Goal: Navigation & Orientation: Find specific page/section

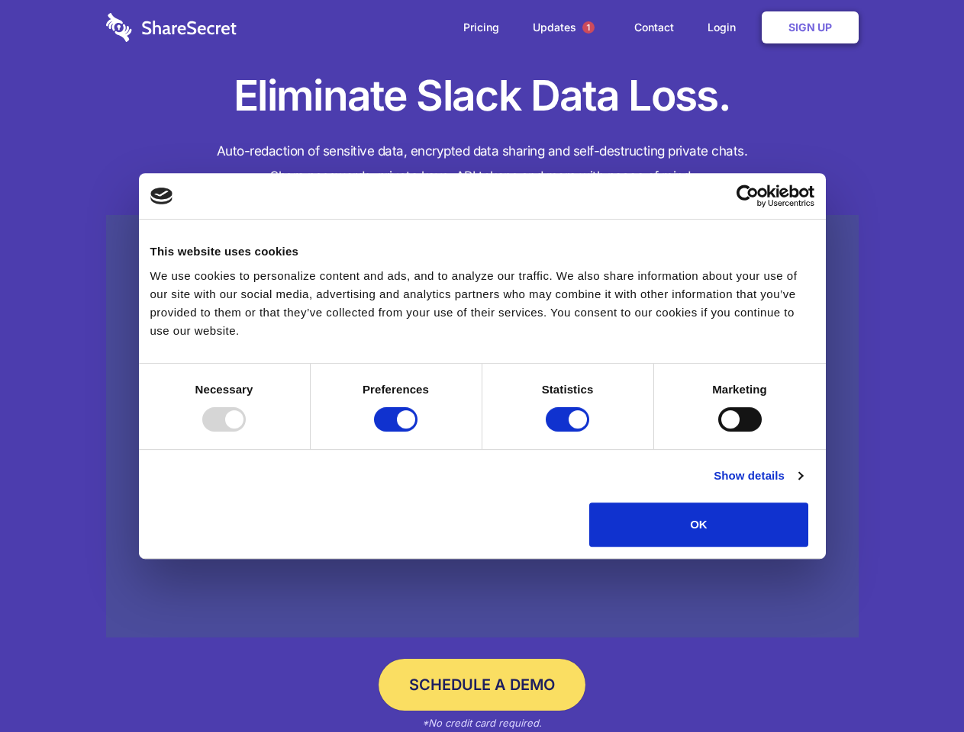
click at [246, 432] on div at bounding box center [223, 419] width 43 height 24
click at [417, 432] on input "Preferences" at bounding box center [395, 419] width 43 height 24
checkbox input "false"
click at [569, 432] on input "Statistics" at bounding box center [566, 419] width 43 height 24
checkbox input "false"
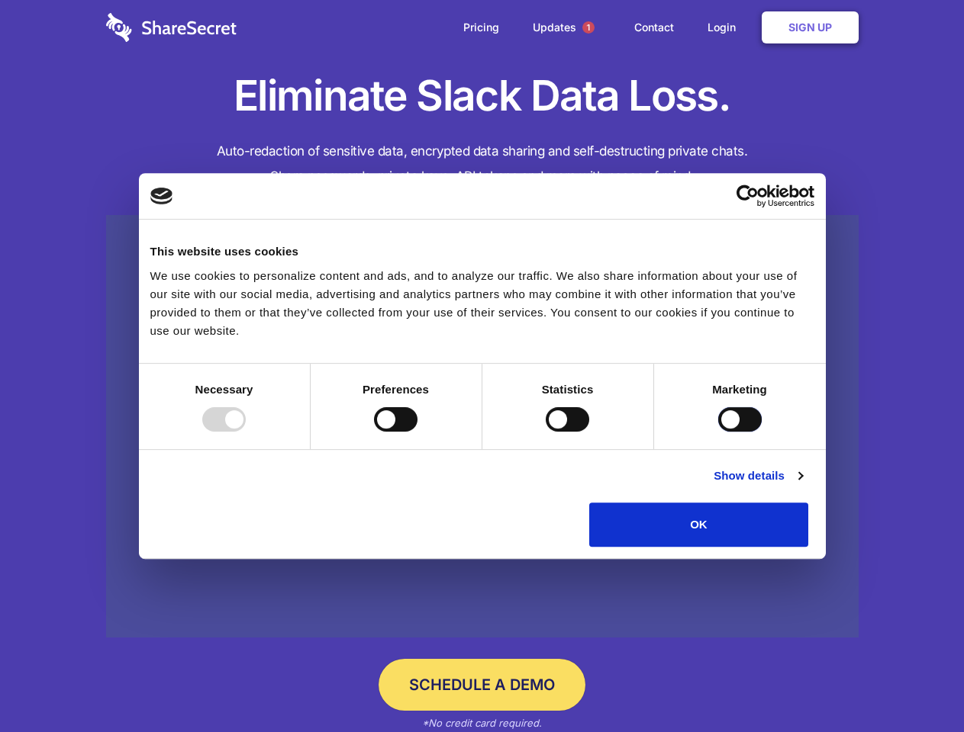
click at [718, 432] on input "Marketing" at bounding box center [739, 419] width 43 height 24
checkbox input "true"
click at [802, 485] on link "Show details" at bounding box center [757, 476] width 88 height 18
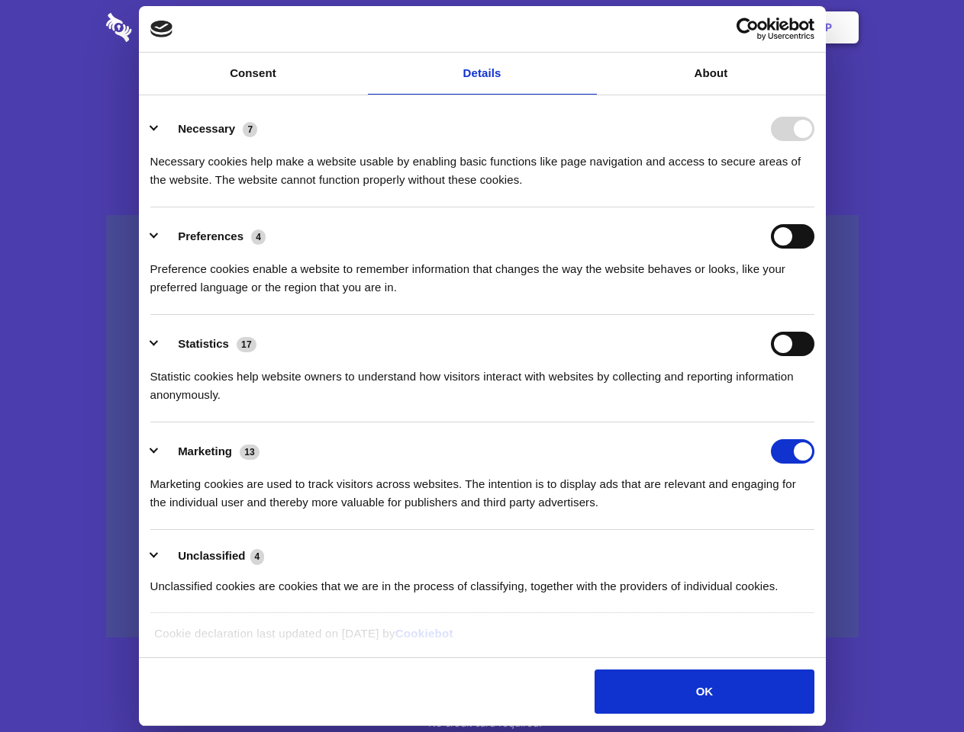
click at [814, 208] on li "Necessary 7 Necessary cookies help make a website usable by enabling basic func…" at bounding box center [482, 154] width 664 height 108
click at [587, 27] on span "1" at bounding box center [588, 27] width 12 height 12
